Goal: Task Accomplishment & Management: Use online tool/utility

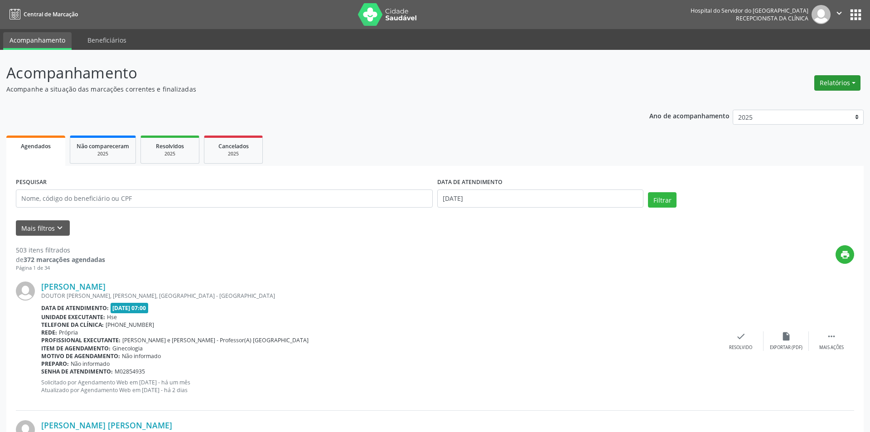
click at [837, 80] on button "Relatórios" at bounding box center [838, 82] width 46 height 15
click at [789, 105] on link "Agendamentos" at bounding box center [805, 102] width 97 height 13
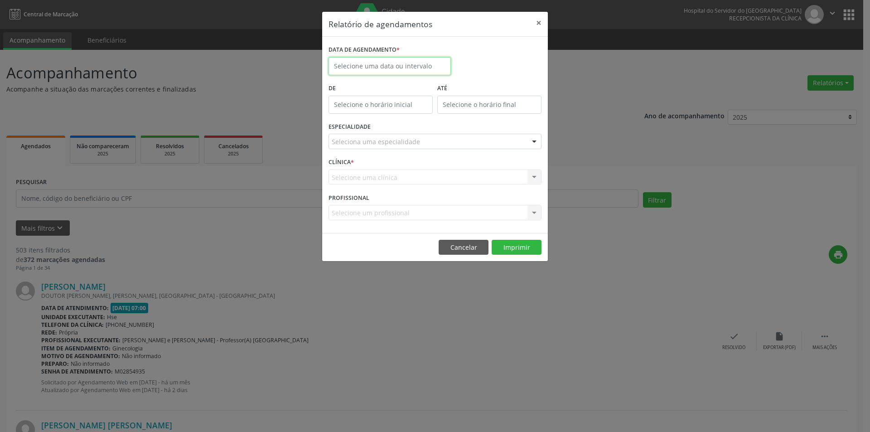
click at [377, 67] on input "text" at bounding box center [390, 66] width 122 height 18
click at [418, 151] on span "18" at bounding box center [418, 150] width 18 height 18
type input "[DATE]"
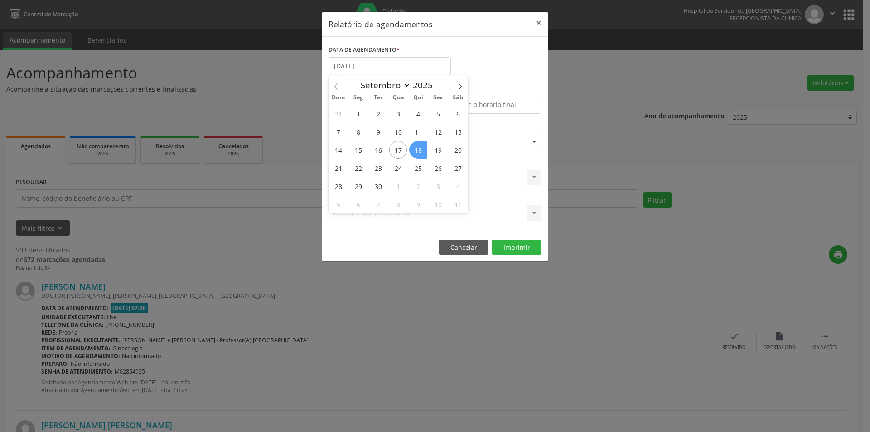
click at [418, 151] on span "18" at bounding box center [418, 150] width 18 height 18
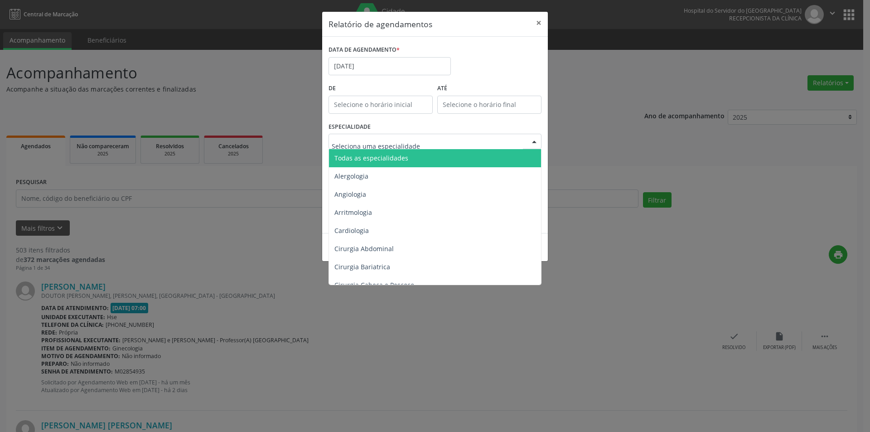
click at [377, 154] on span "Todas as especialidades" at bounding box center [372, 158] width 74 height 9
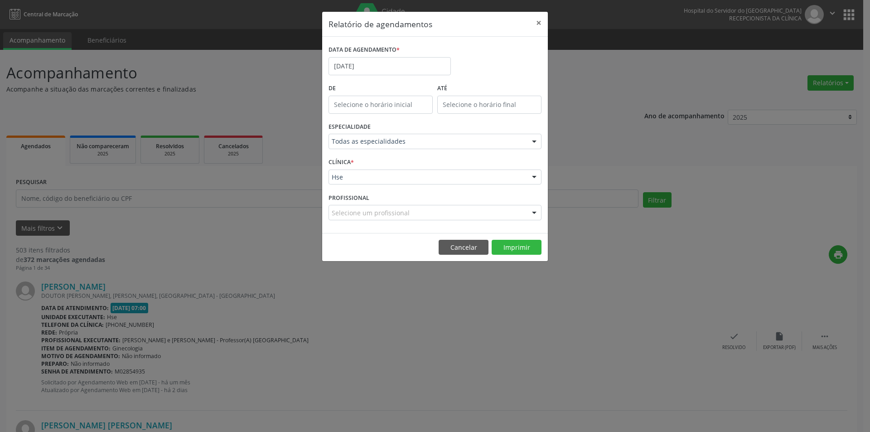
drag, startPoint x: 361, startPoint y: 178, endPoint x: 373, endPoint y: 181, distance: 12.3
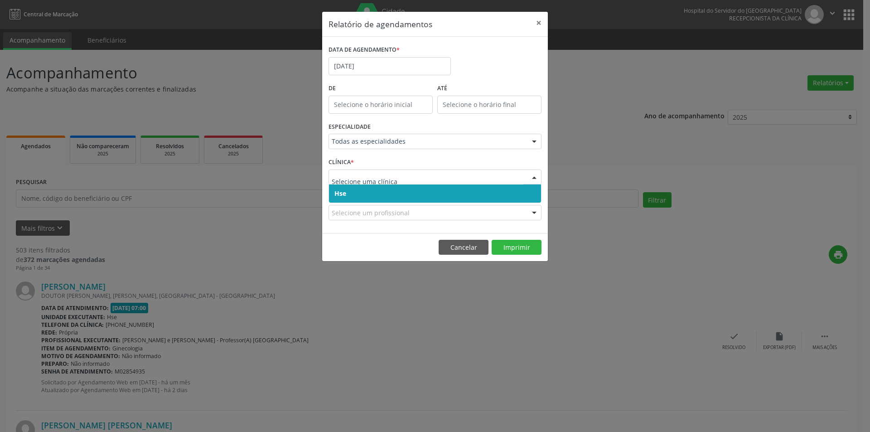
click at [379, 195] on span "Hse" at bounding box center [435, 194] width 212 height 18
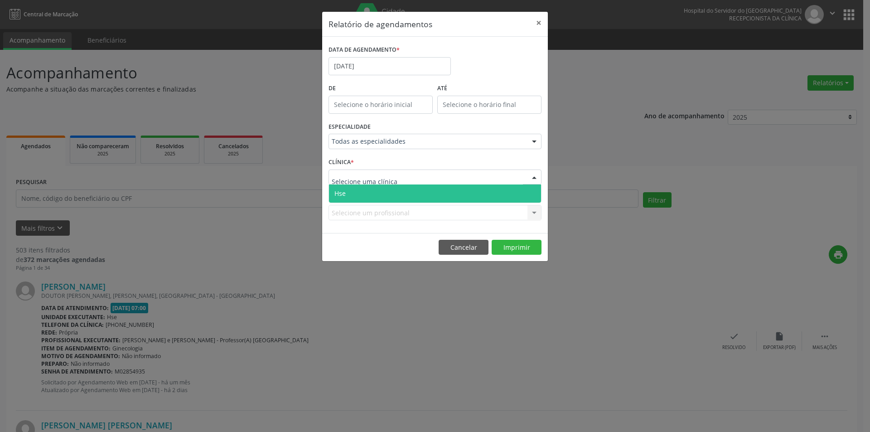
click at [380, 193] on span "Hse" at bounding box center [435, 194] width 212 height 18
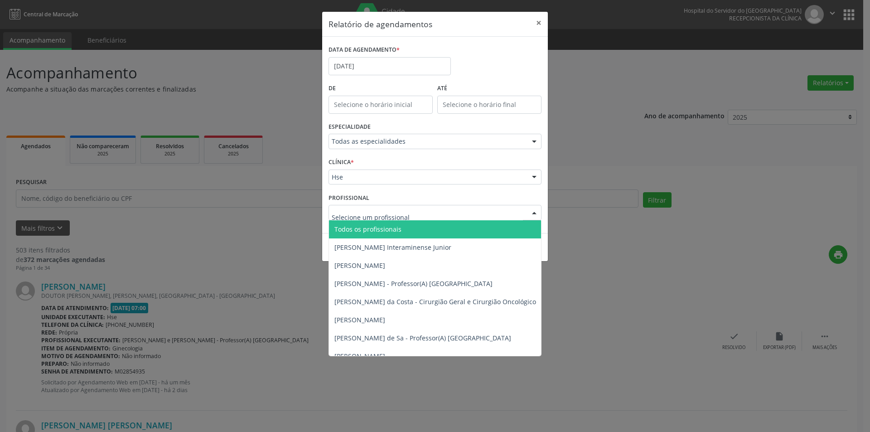
click at [381, 227] on span "Todos os profissionais" at bounding box center [368, 229] width 67 height 9
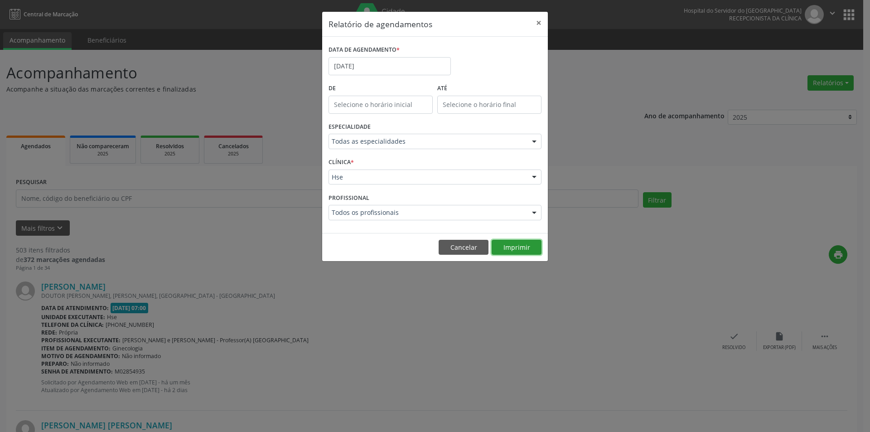
click at [508, 250] on button "Imprimir" at bounding box center [517, 247] width 50 height 15
